Goal: Task Accomplishment & Management: Use online tool/utility

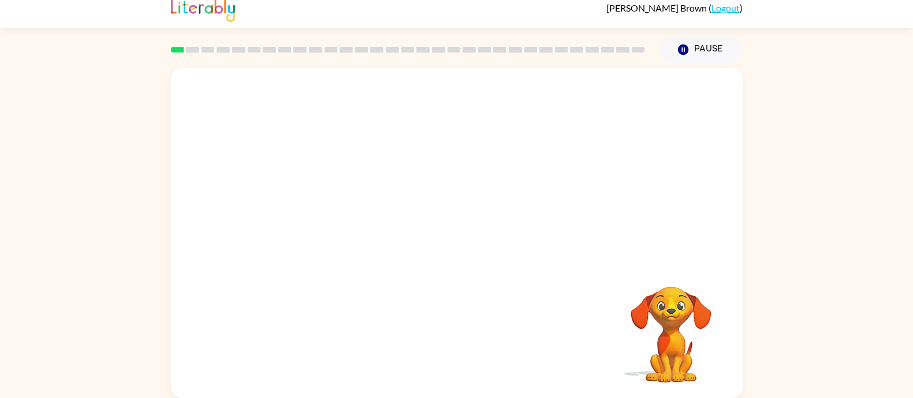
scroll to position [12, 0]
click at [466, 231] on icon "button" at bounding box center [457, 239] width 20 height 20
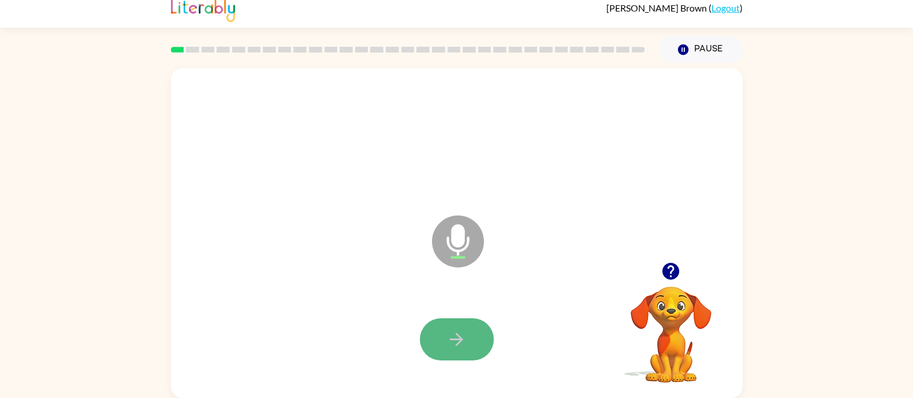
click at [456, 350] on icon "button" at bounding box center [457, 339] width 20 height 20
click at [458, 344] on icon "button" at bounding box center [456, 339] width 13 height 13
click at [447, 339] on icon "button" at bounding box center [457, 339] width 20 height 20
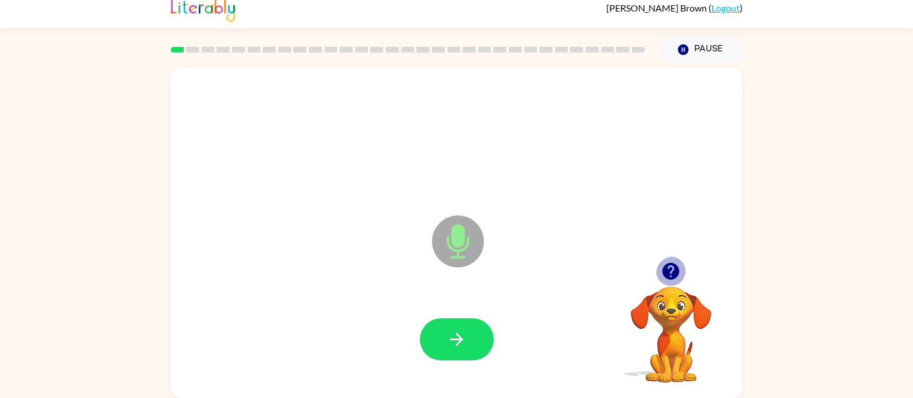
click at [672, 272] on icon "button" at bounding box center [671, 271] width 17 height 17
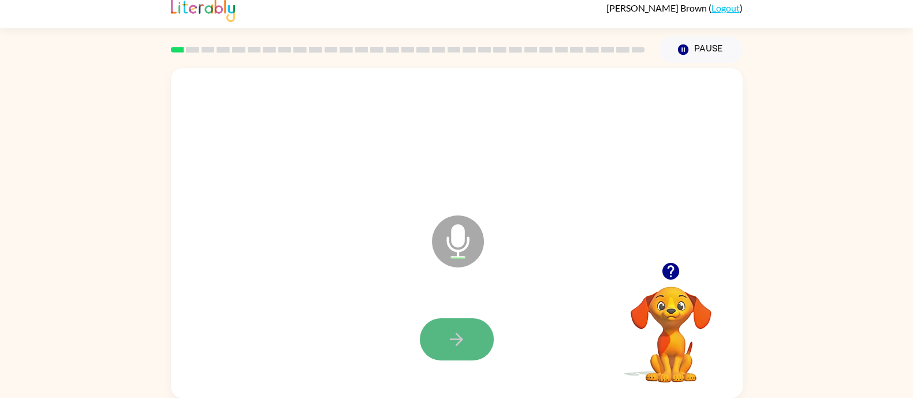
click at [470, 339] on button "button" at bounding box center [457, 339] width 74 height 42
click at [464, 334] on icon "button" at bounding box center [457, 339] width 20 height 20
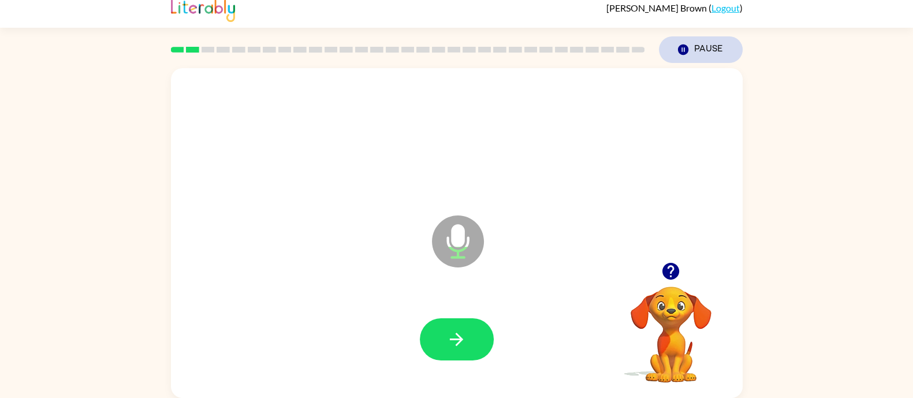
click at [713, 50] on button "Pause Pause" at bounding box center [701, 49] width 84 height 27
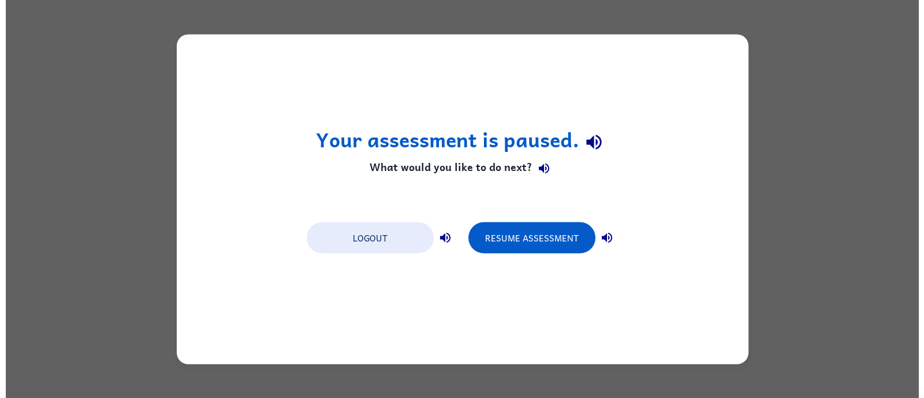
scroll to position [0, 0]
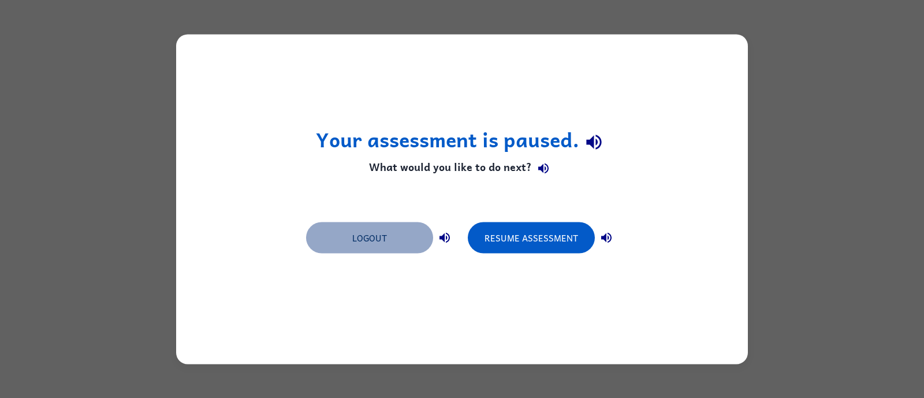
click at [396, 246] on button "Logout" at bounding box center [369, 237] width 127 height 31
